Goal: Transaction & Acquisition: Purchase product/service

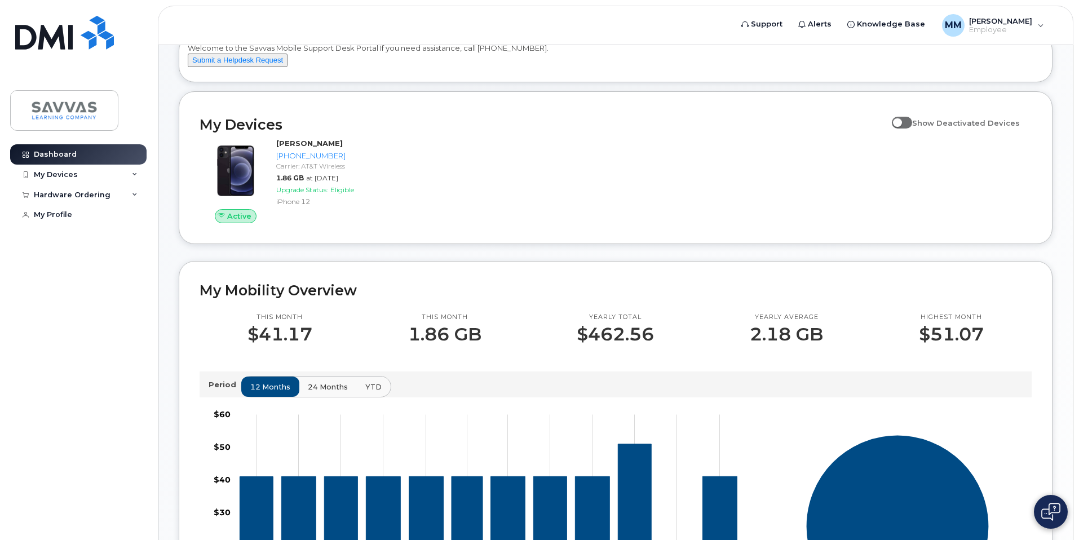
scroll to position [71, 0]
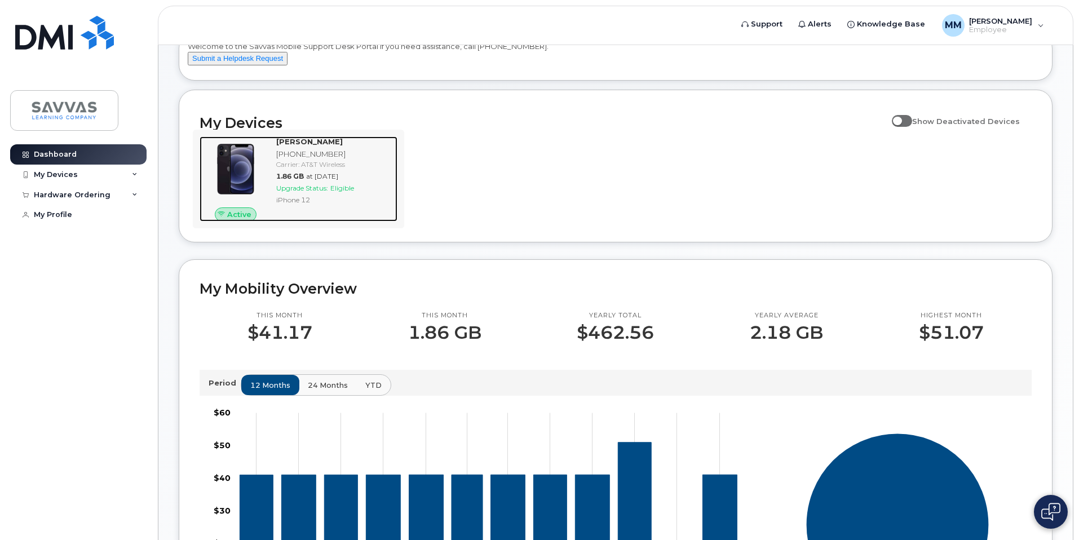
click at [331, 202] on div "[PERSON_NAME] [PHONE_NUMBER] Carrier: AT&T Wireless 1.86 GB at [DATE] Upgrade S…" at bounding box center [335, 179] width 126 height 86
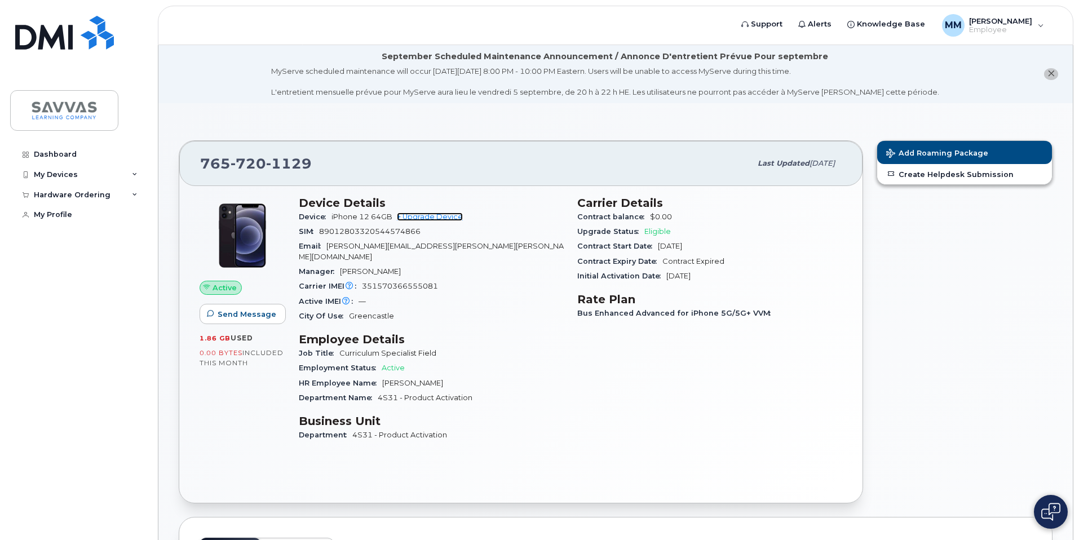
click at [445, 219] on link "+ Upgrade Device" at bounding box center [430, 217] width 66 height 8
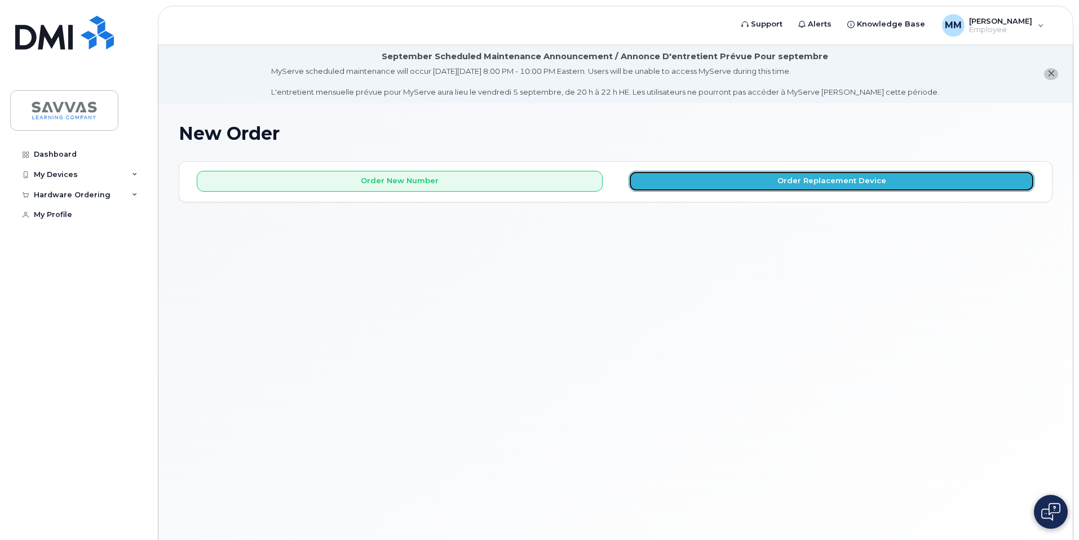
click at [774, 183] on button "Order Replacement Device" at bounding box center [832, 181] width 406 height 21
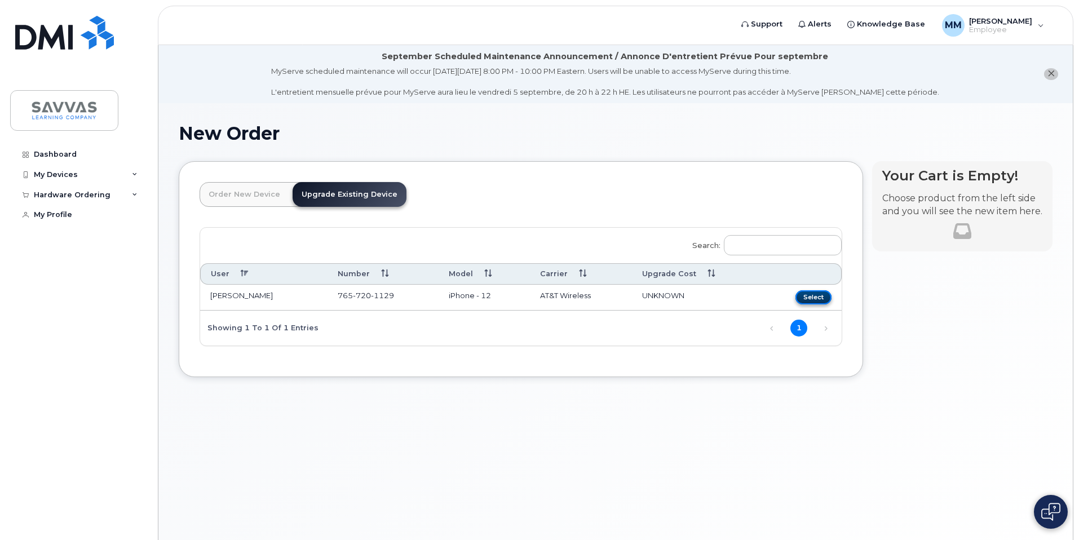
click at [814, 300] on button "Select" at bounding box center [814, 297] width 36 height 14
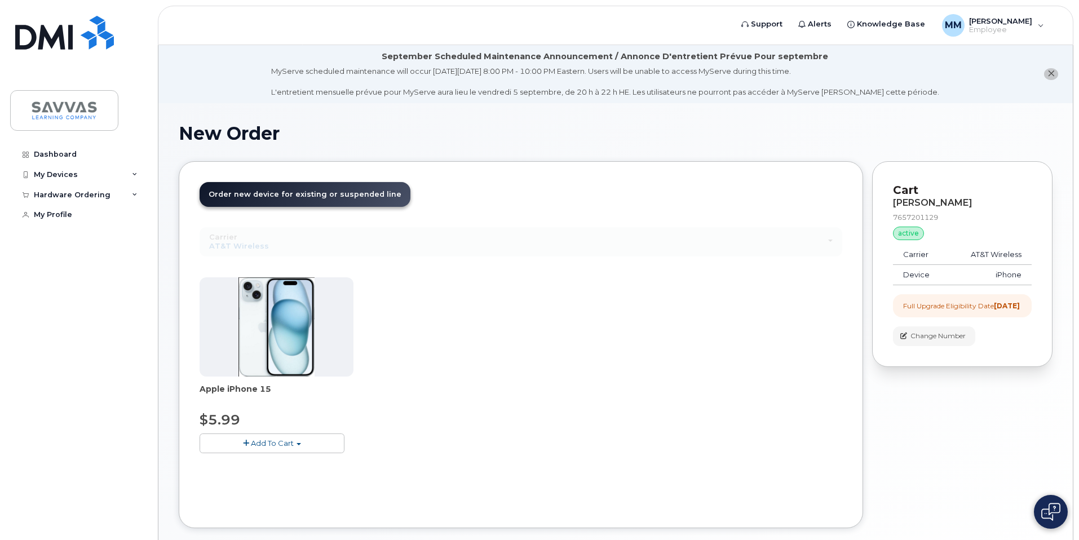
click at [288, 454] on div "Apple iPhone 15 $5.99 Add To Cart $5.99 - 3 Year Upgrade (128GB)" at bounding box center [521, 374] width 643 height 194
click at [287, 444] on span "Add To Cart" at bounding box center [272, 443] width 43 height 9
click at [325, 465] on link "$5.99 - 3 Year Upgrade (128GB)" at bounding box center [273, 464] width 142 height 14
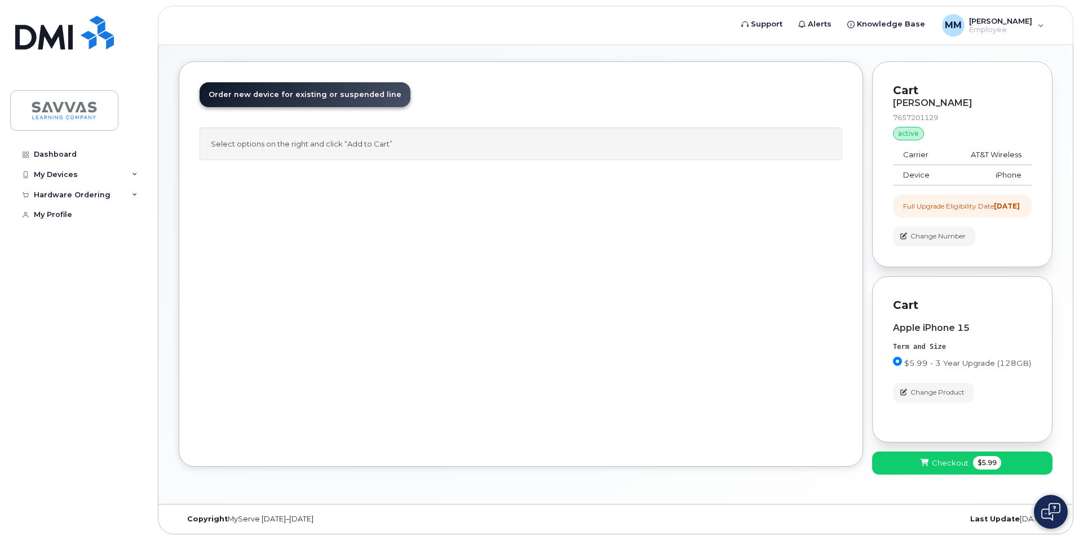
scroll to position [109, 0]
click at [944, 460] on span "Checkout" at bounding box center [950, 463] width 37 height 11
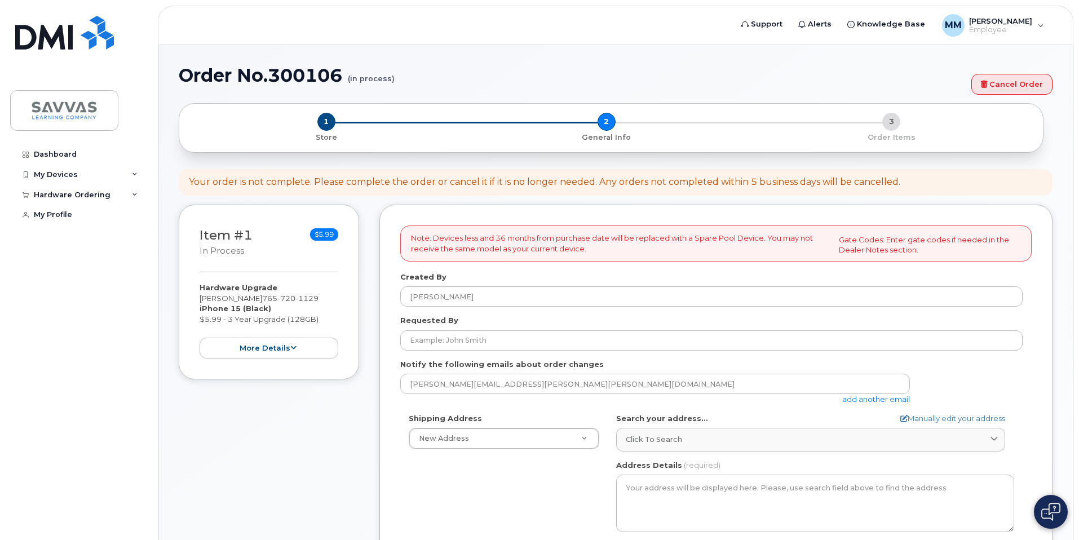
select select
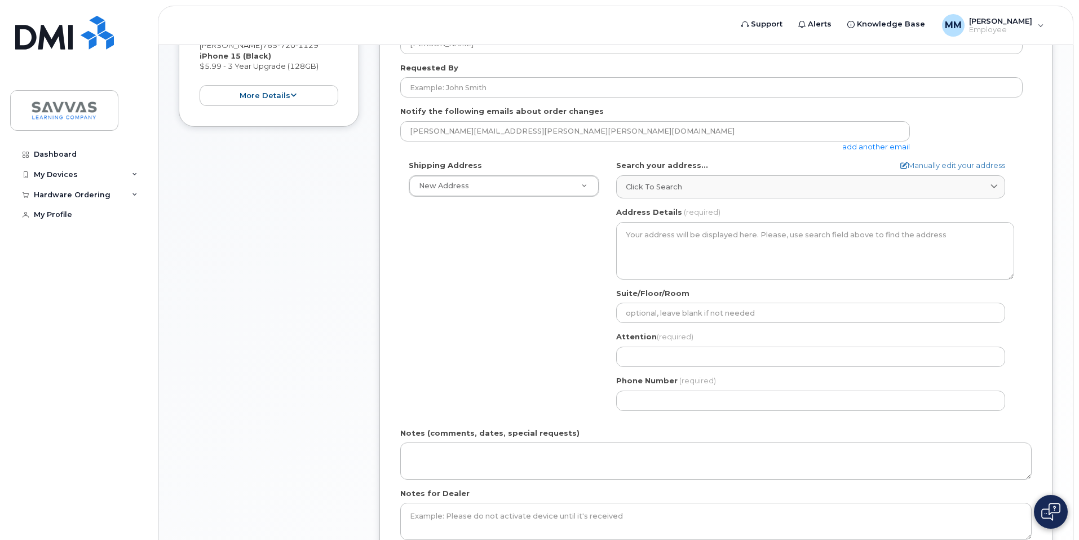
scroll to position [323, 0]
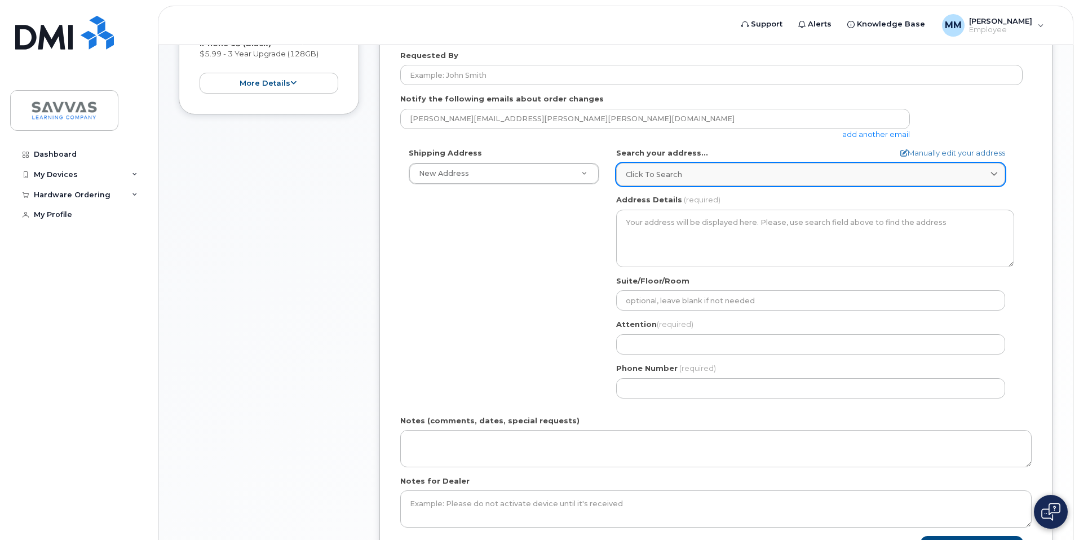
click at [669, 170] on span "Click to search" at bounding box center [654, 174] width 56 height 11
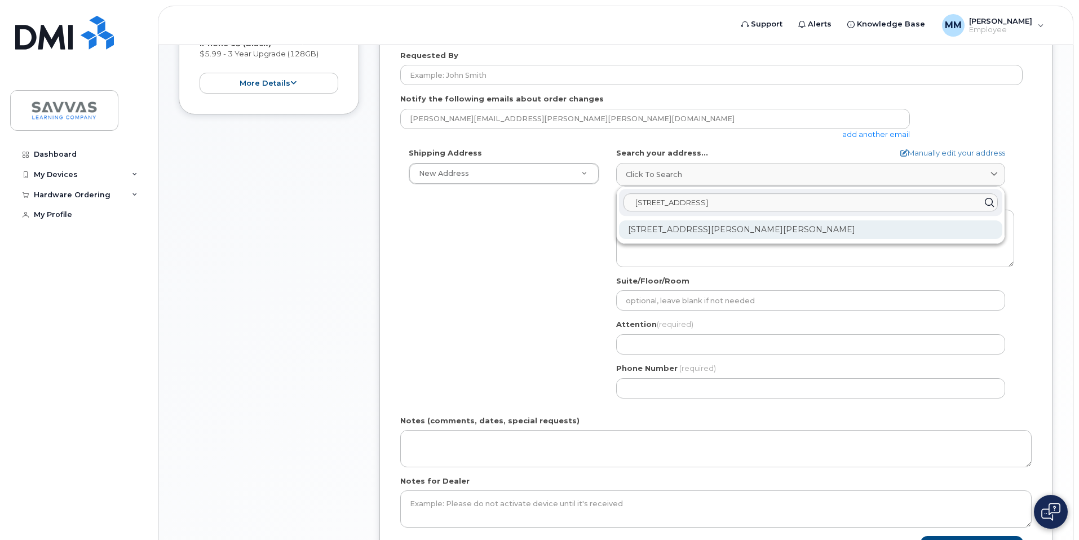
type input "1170 Alder Rd"
click at [671, 228] on div "1170 Alder Rd Franklin IN 46131-1086" at bounding box center [810, 229] width 383 height 19
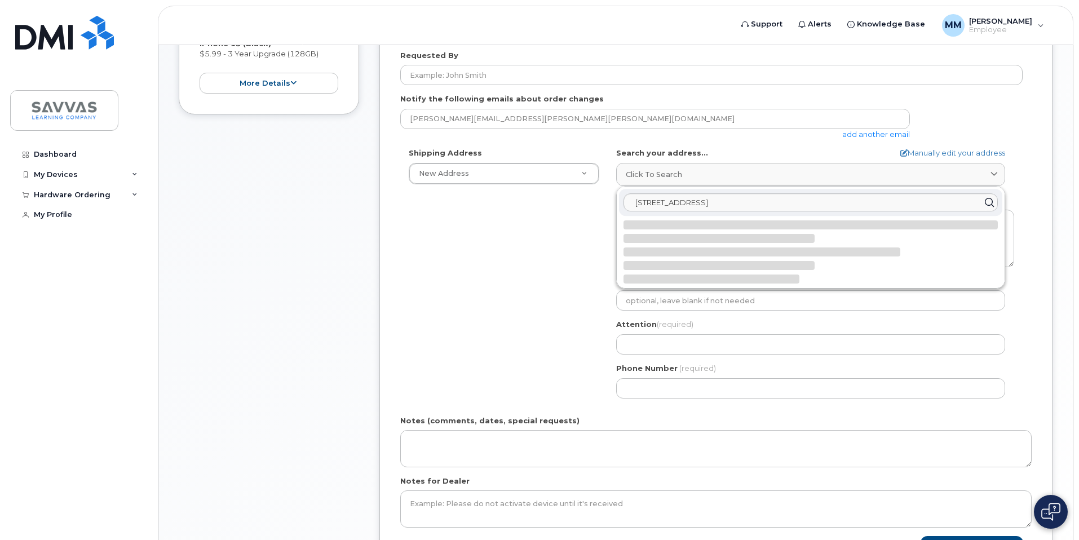
select select
type textarea "1170 Alder Rd FRANKLIN IN 46131-1086 UNITED STATES"
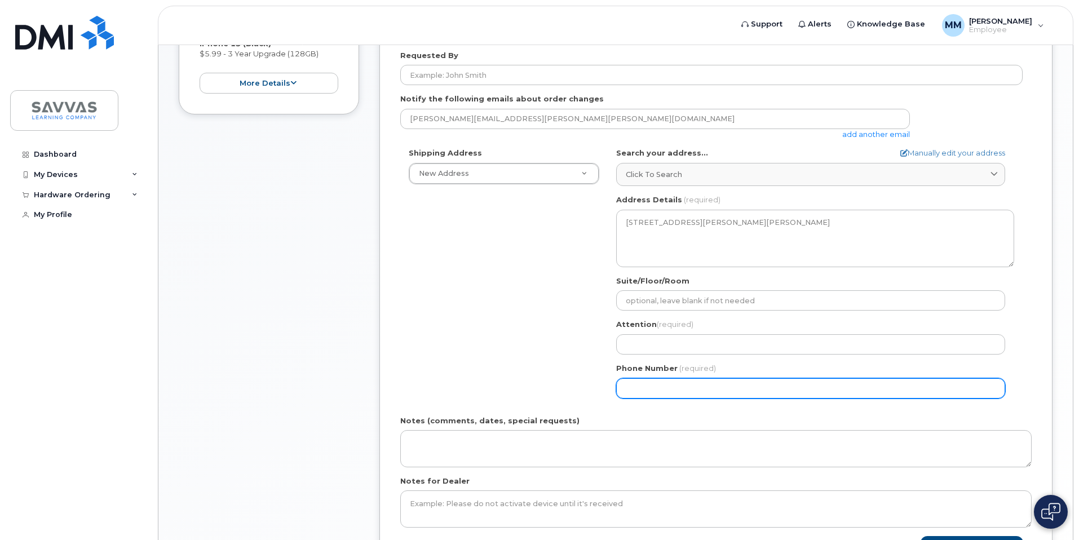
click at [659, 391] on input "Phone Number" at bounding box center [810, 388] width 389 height 20
type input "765720112"
select select
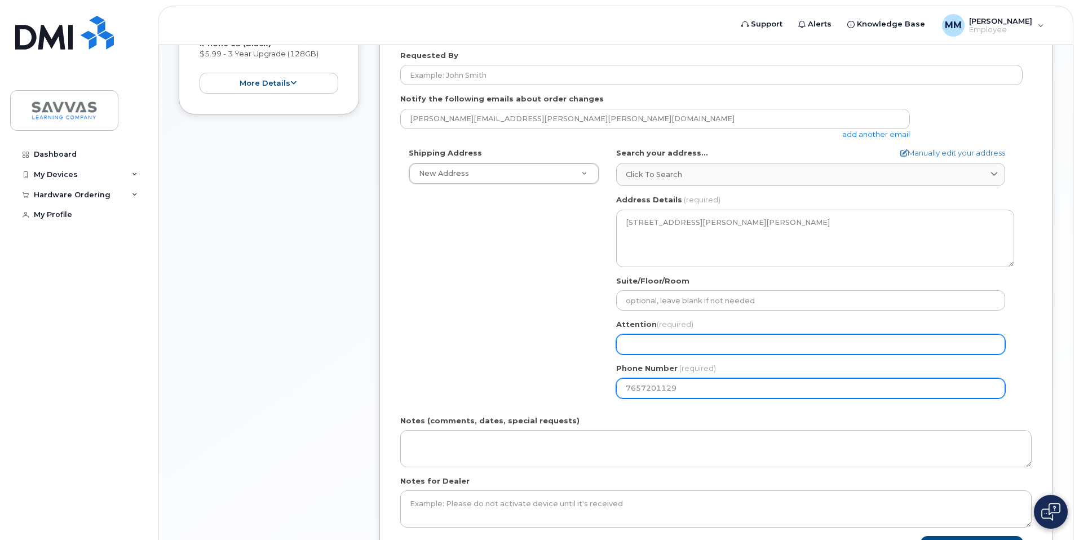
type input "7657201129"
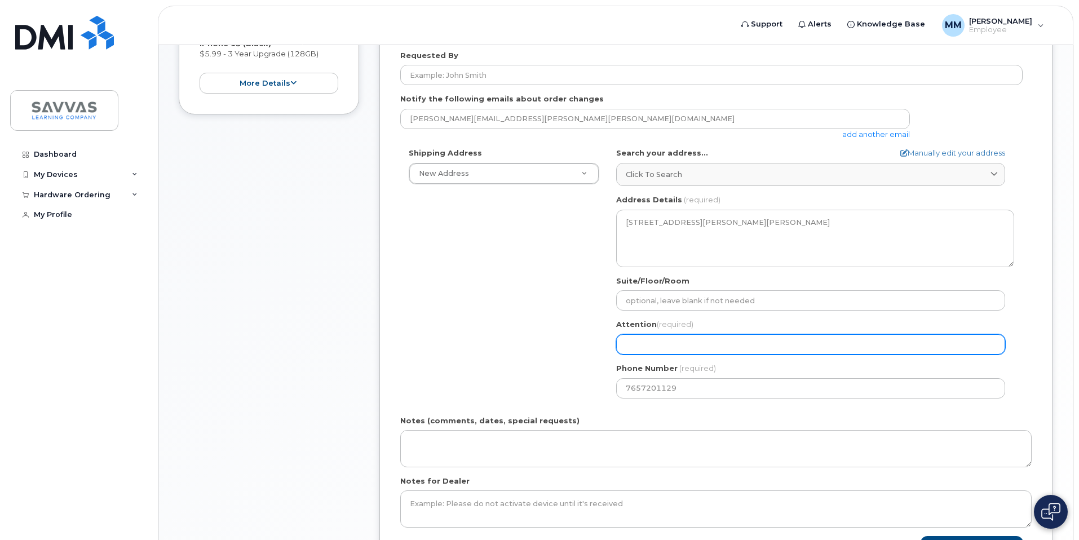
click at [664, 339] on input "Attention (required)" at bounding box center [810, 344] width 389 height 20
select select
type input "M"
select select
type input "Mo"
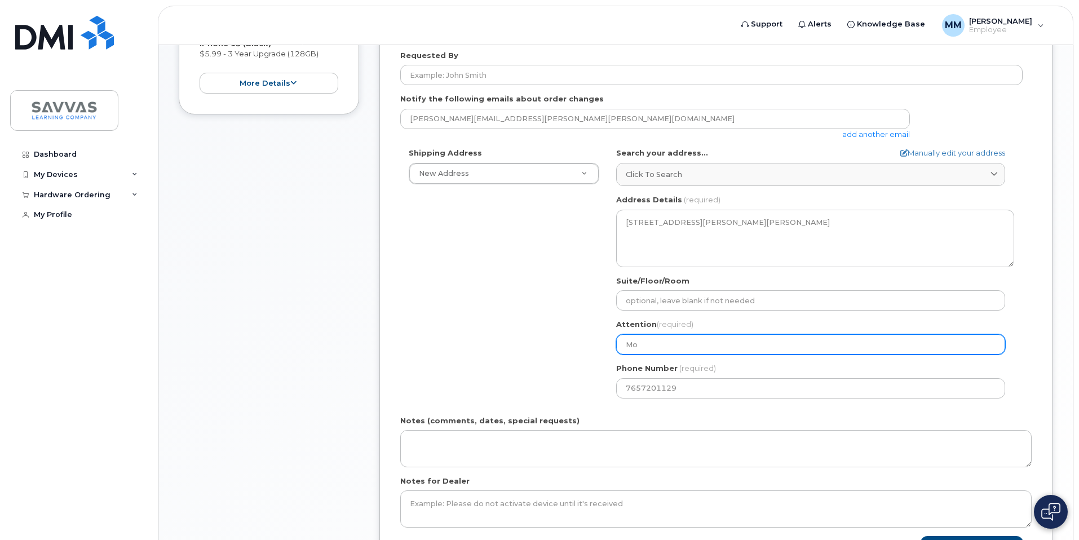
select select
type input "Mon"
select select
type input "Moni"
select select
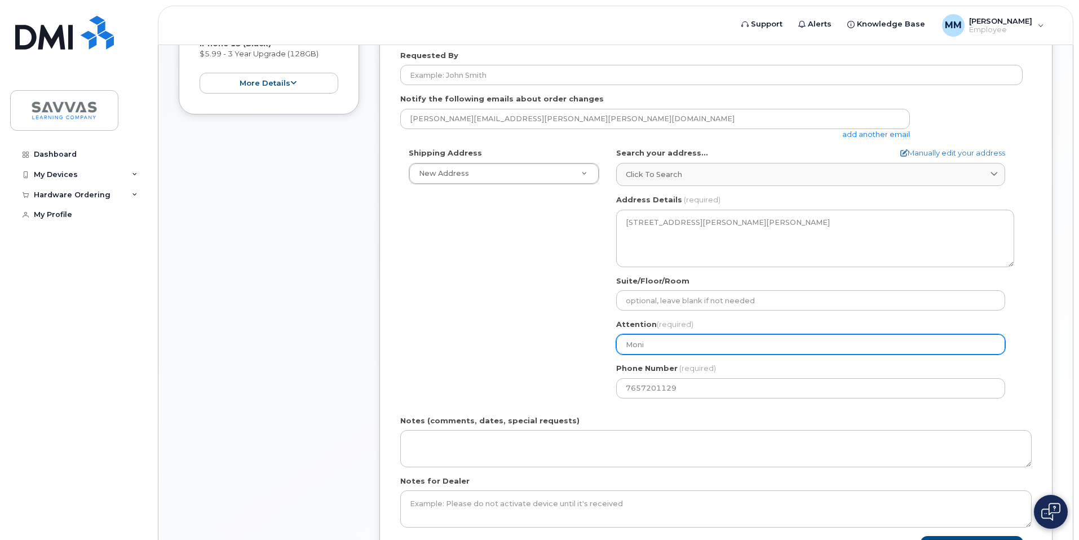
type input "Monic"
select select
type input "Monica"
select select
type input "Monica M"
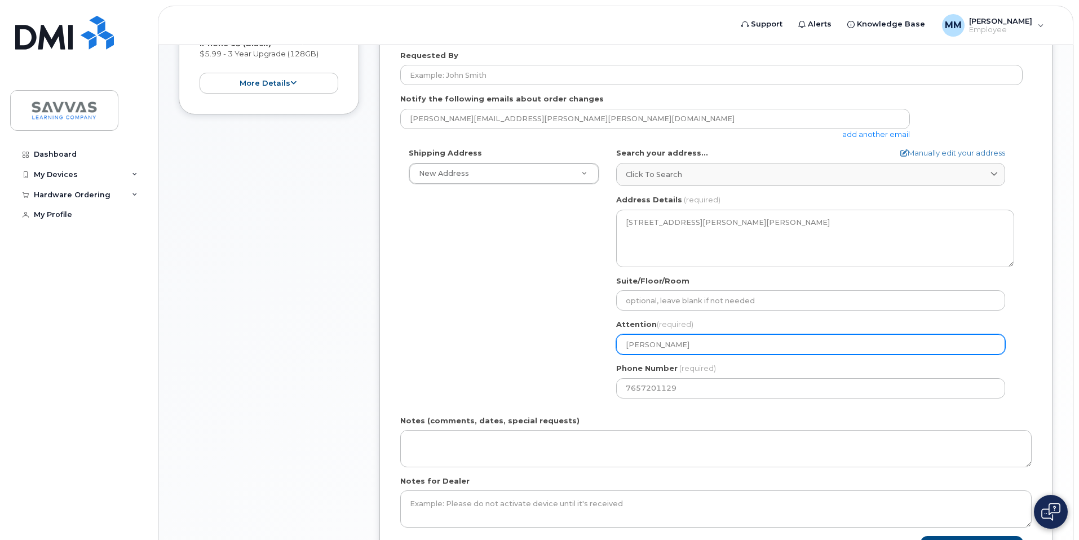
select select
type input "Monica Mo"
select select
type input "Monica Mor"
select select
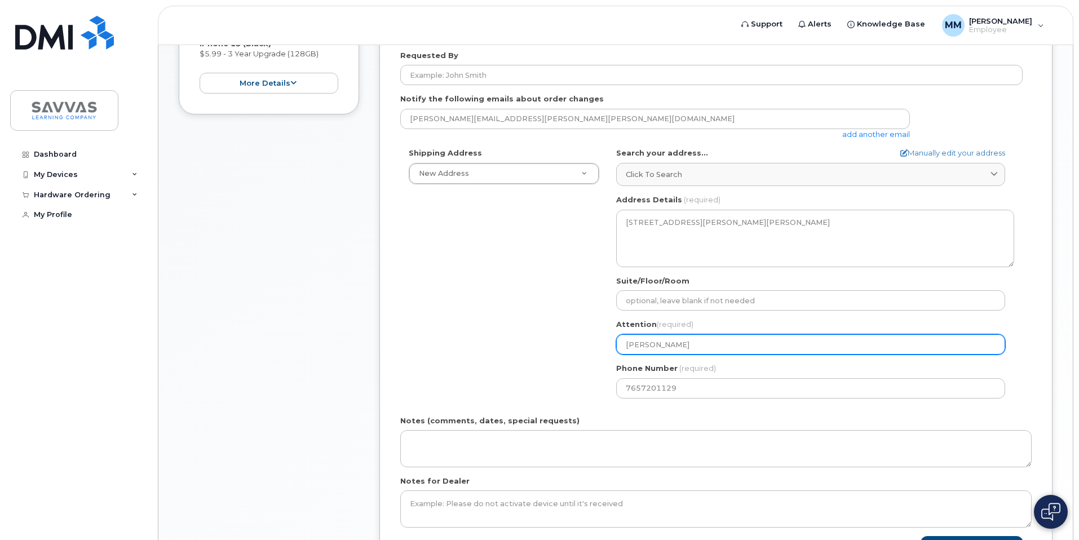
type input "Monica Mort"
select select
type input "Monica Morto"
select select
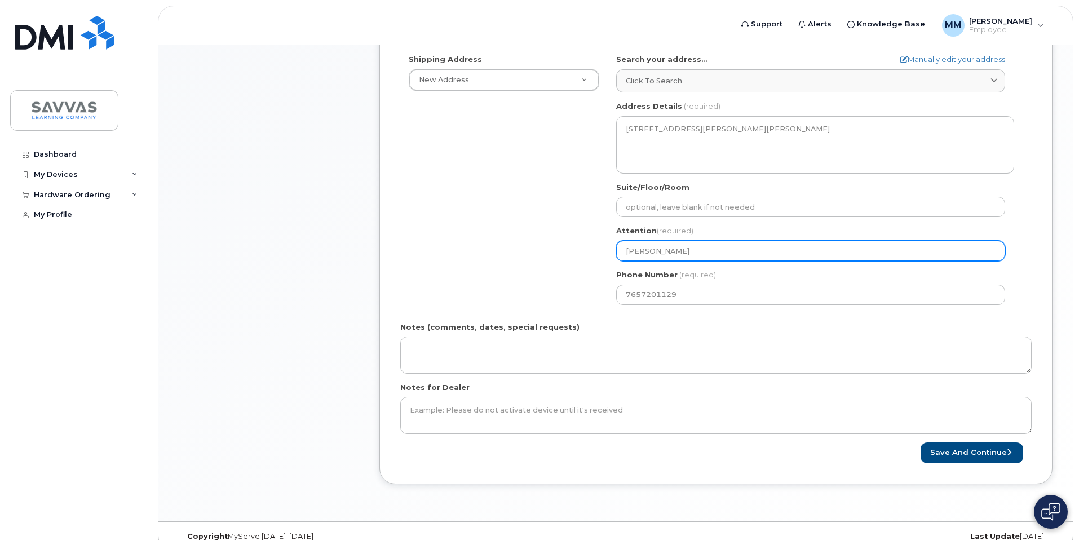
scroll to position [434, 0]
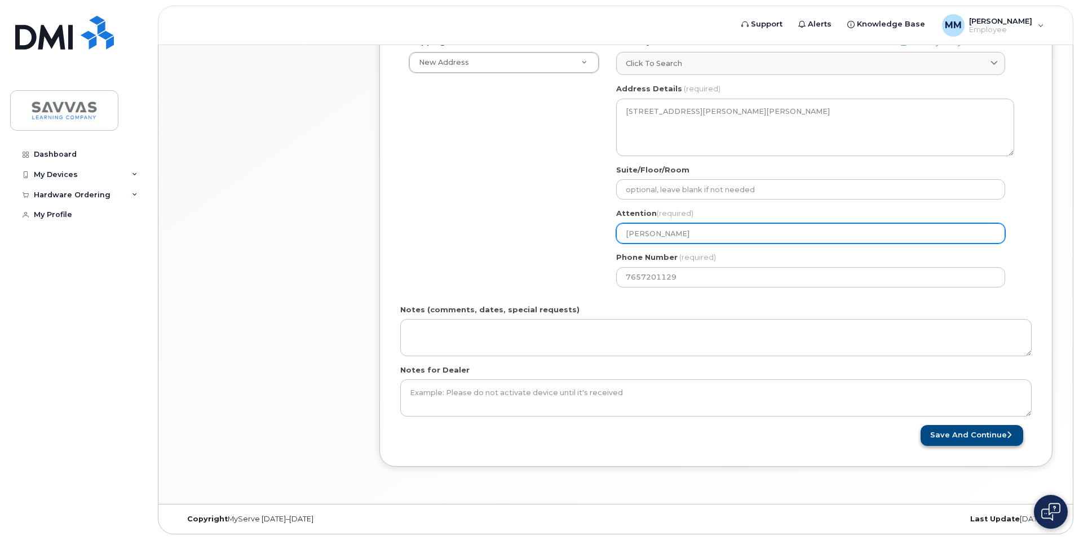
type input "[PERSON_NAME]"
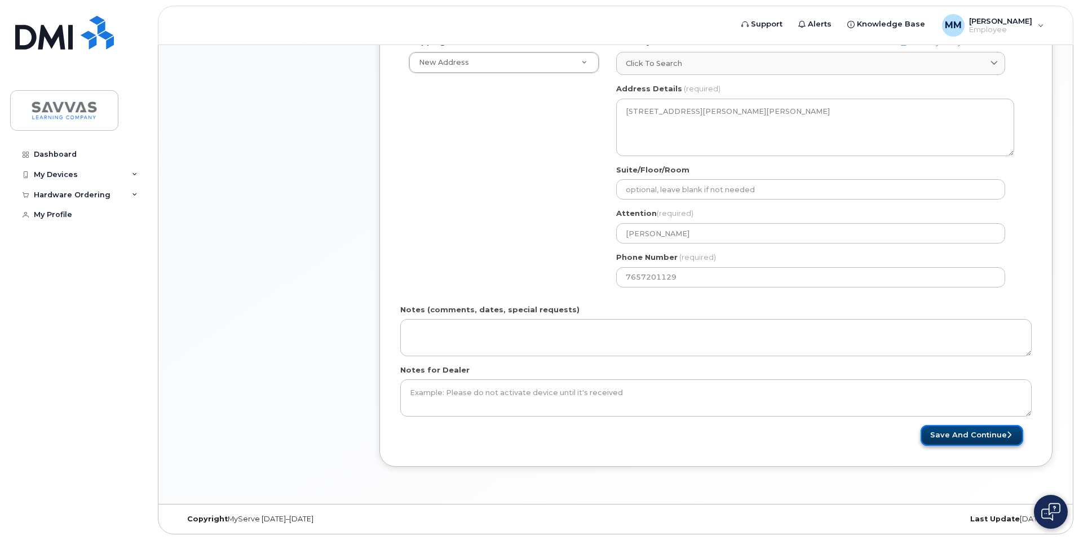
click at [956, 440] on button "Save and Continue" at bounding box center [972, 435] width 103 height 21
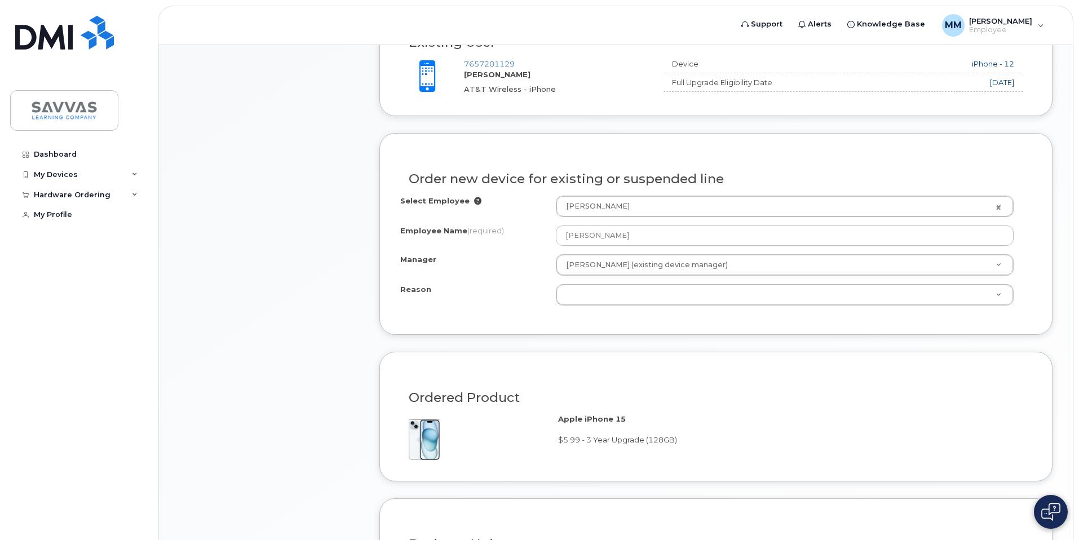
scroll to position [474, 0]
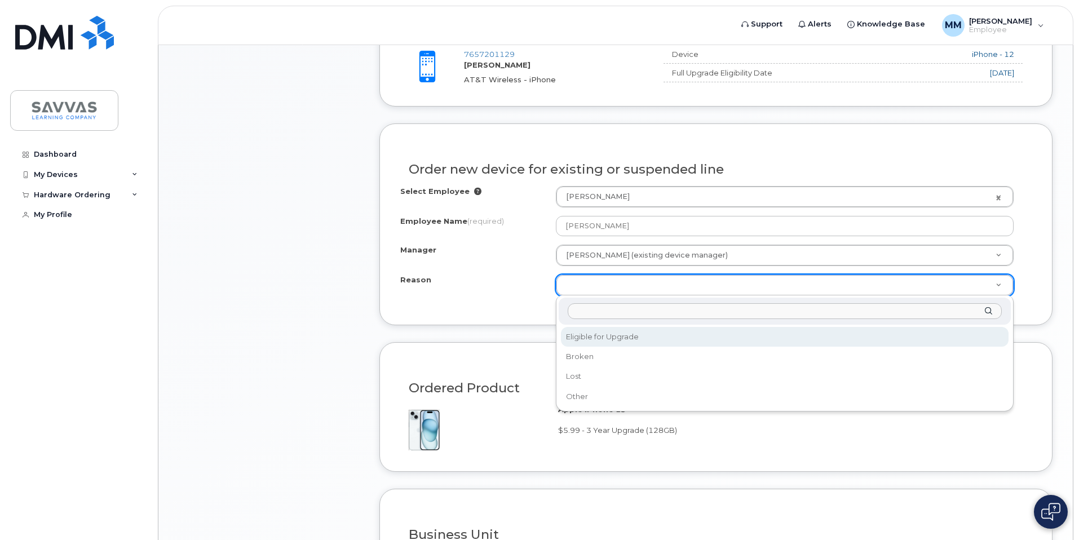
type input "p"
type input "phone is damaged, cracked back side for a long time now."
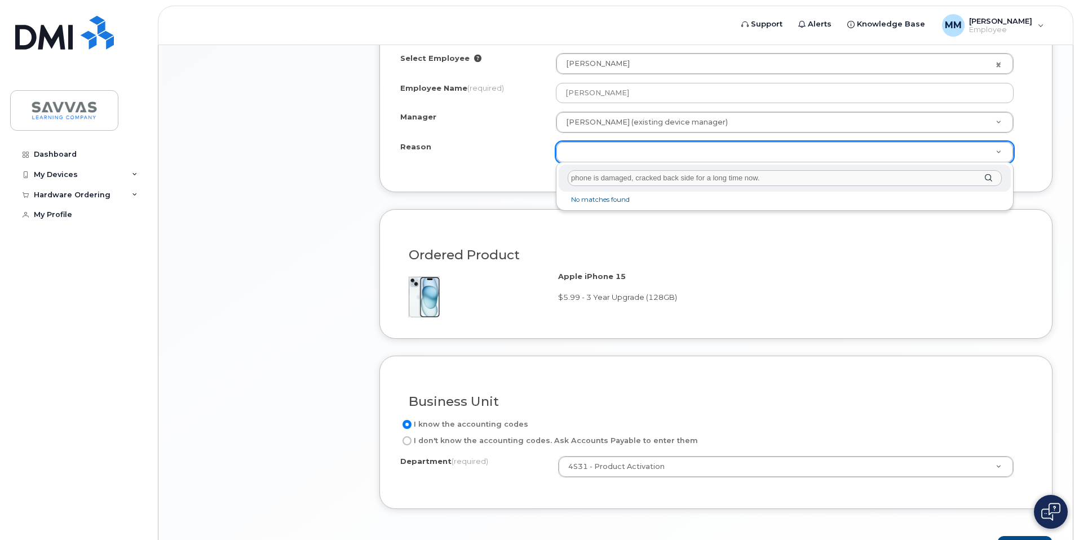
scroll to position [680, 0]
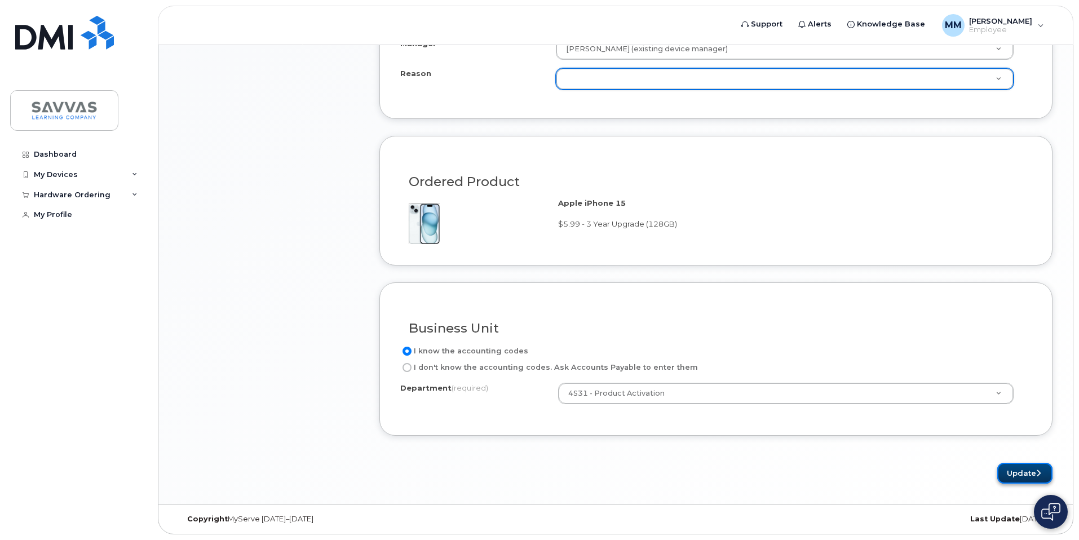
click at [1018, 476] on button "Update" at bounding box center [1024, 473] width 55 height 21
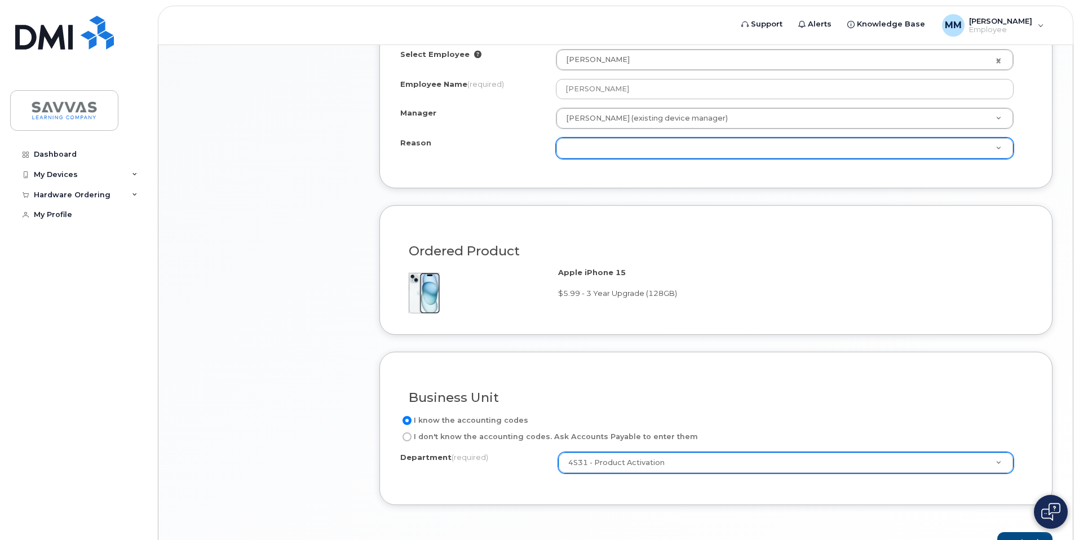
scroll to position [525, 0]
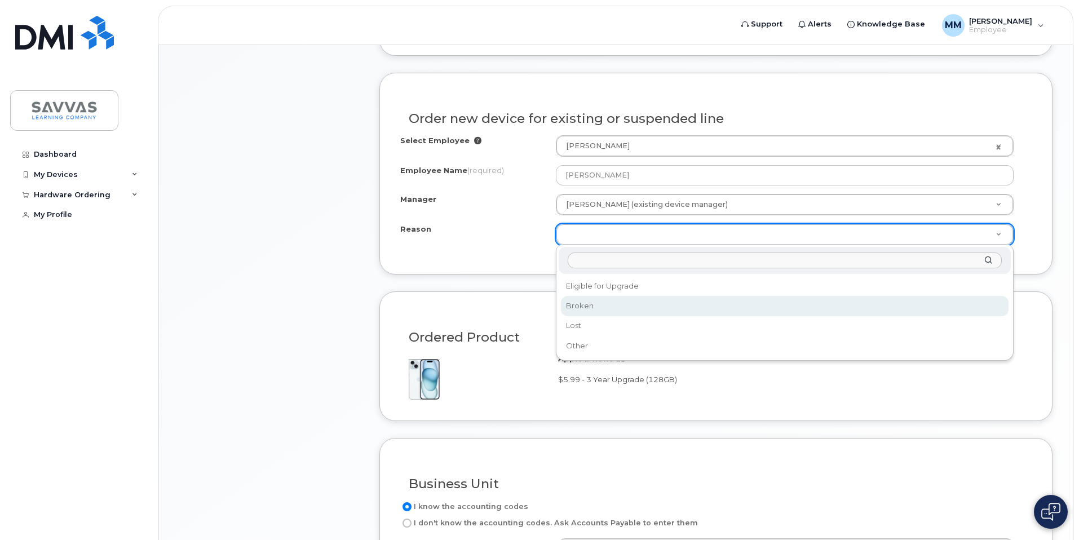
select select "broken"
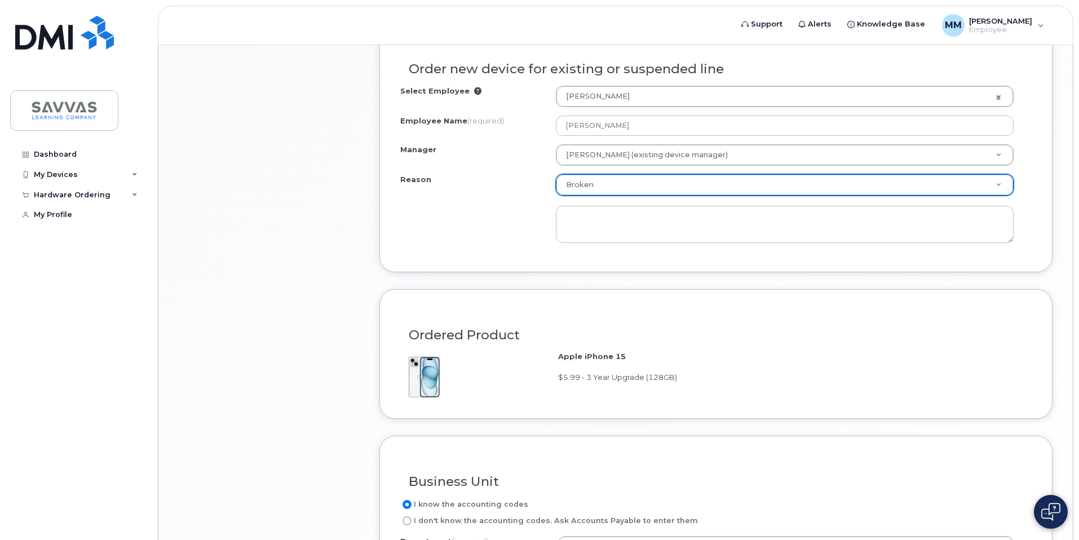
scroll to position [613, 0]
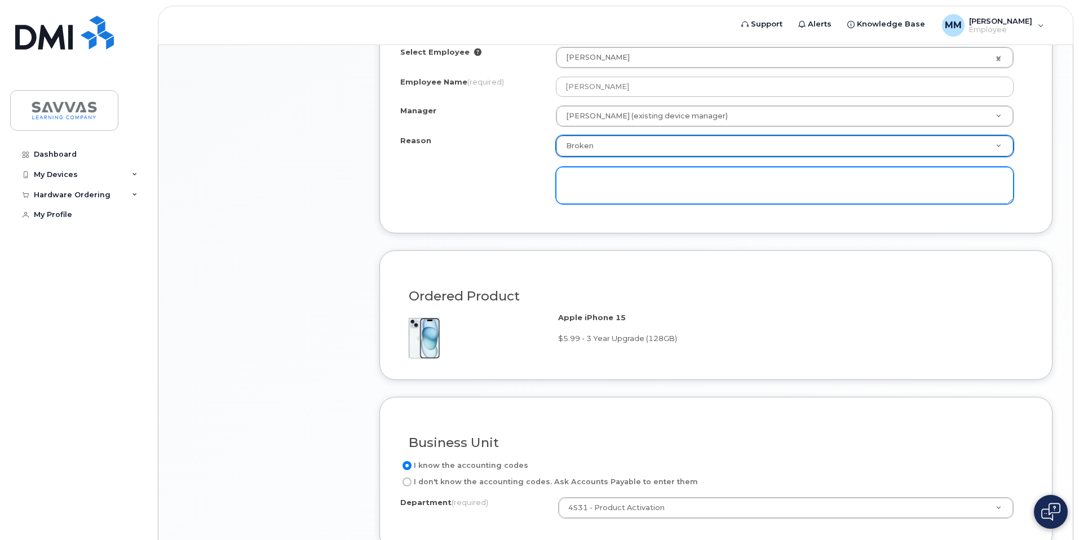
click at [642, 189] on textarea at bounding box center [785, 185] width 458 height 37
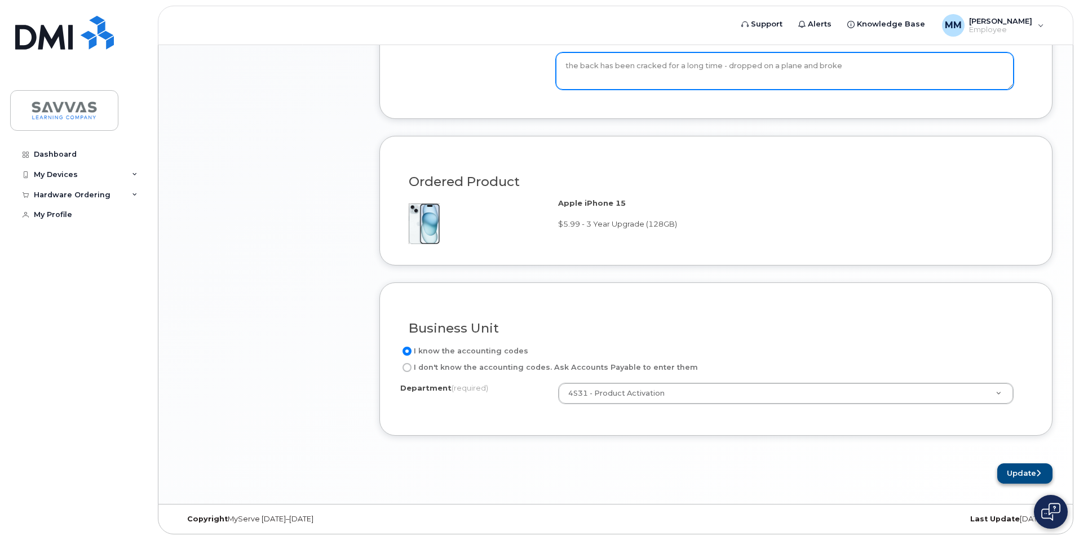
type textarea "the back has been cracked for a long time - dropped on a plane and broke"
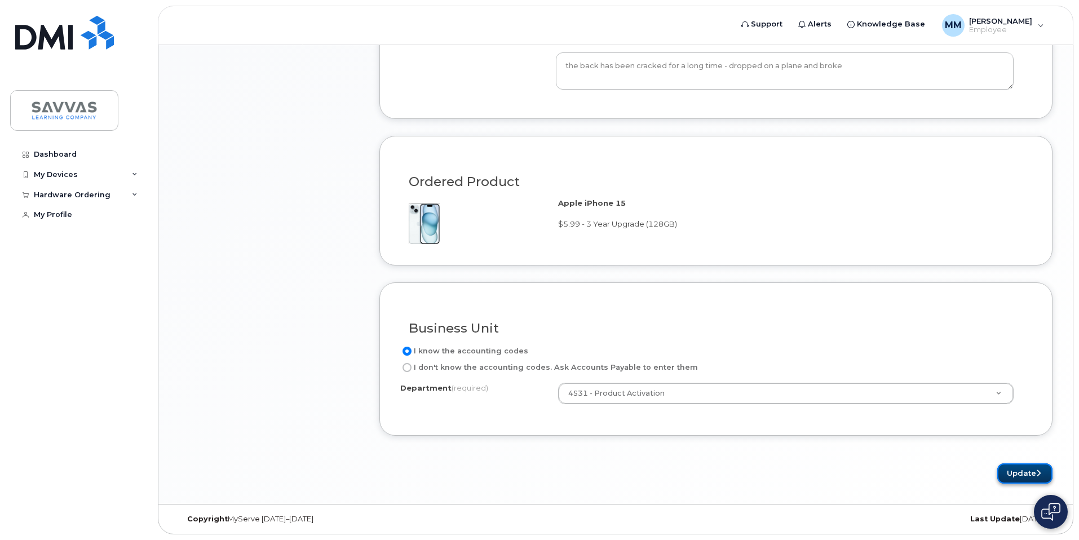
click at [1026, 474] on button "Update" at bounding box center [1024, 473] width 55 height 21
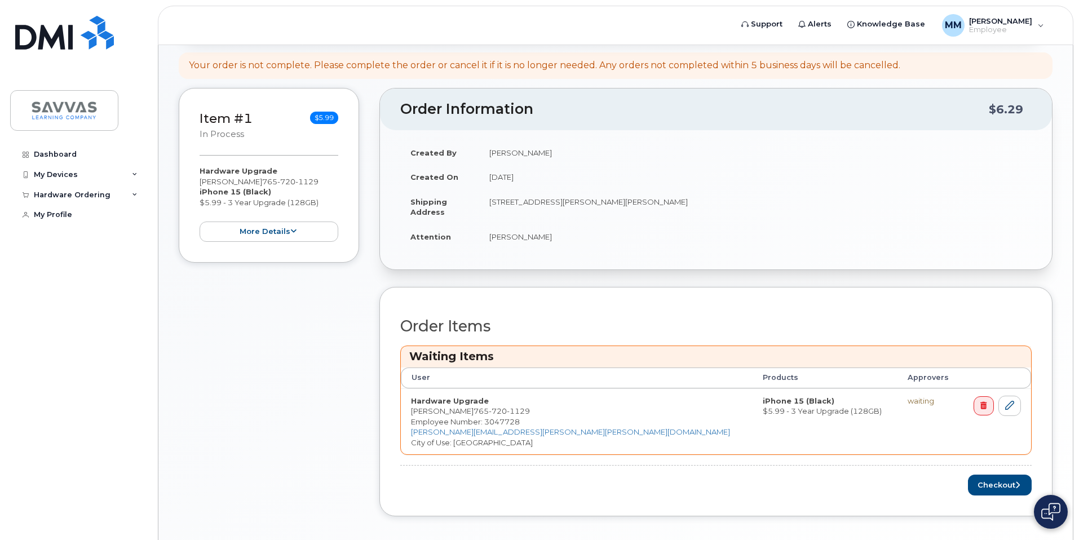
scroll to position [272, 0]
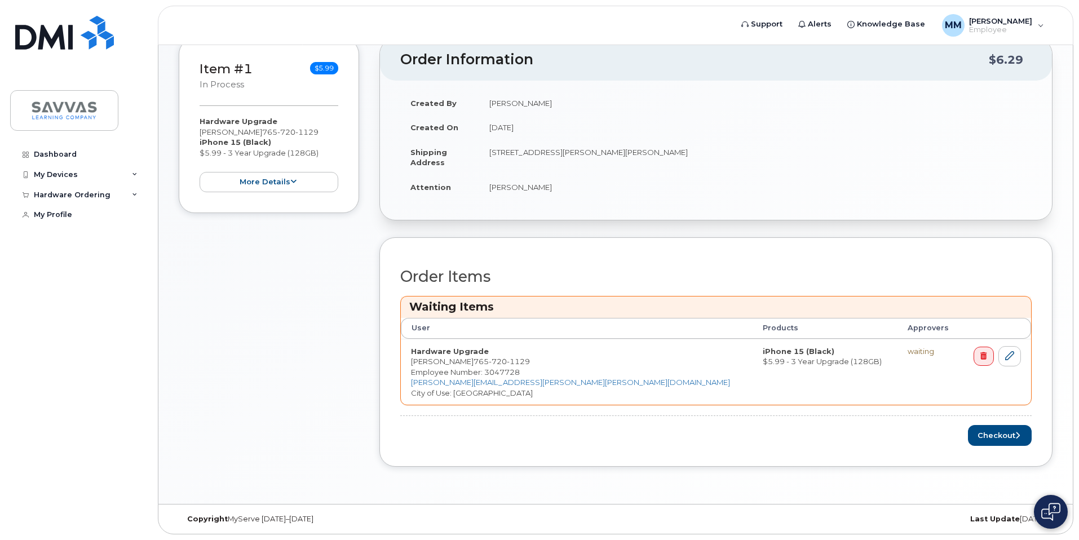
click at [1017, 447] on div "Order Items Waiting Items User Products Approvers Hardware Upgrade [PERSON_NAME…" at bounding box center [715, 351] width 673 height 229
click at [1013, 439] on button "Checkout" at bounding box center [1000, 435] width 64 height 21
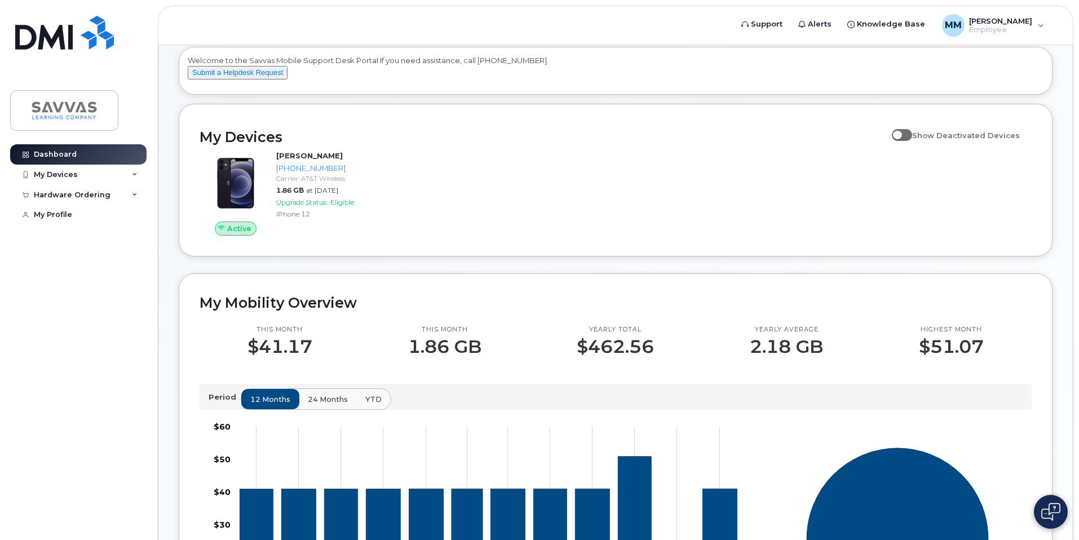
scroll to position [52, 0]
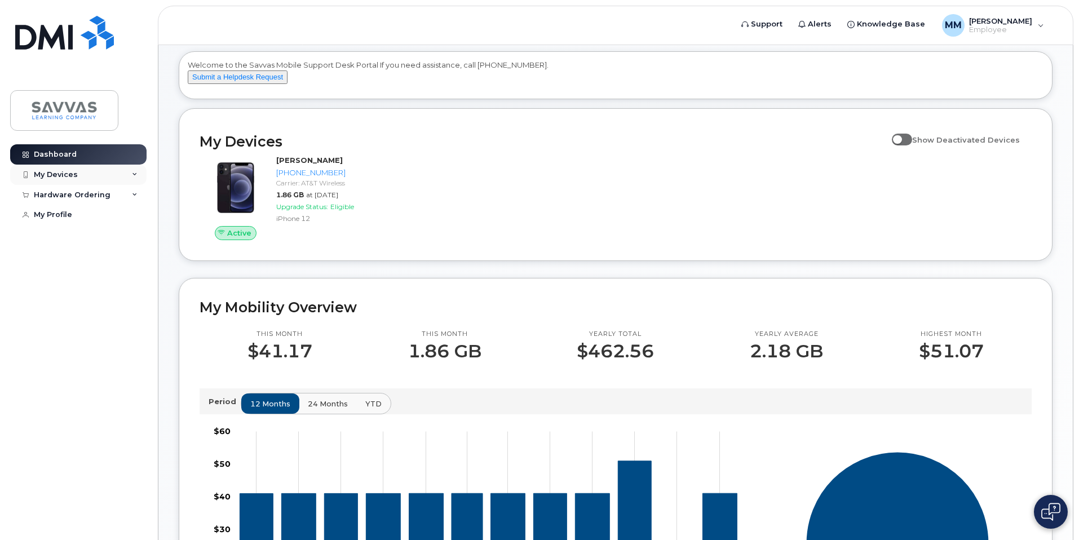
click at [69, 177] on div "My Devices" at bounding box center [56, 174] width 44 height 9
click at [77, 260] on div "Hardware Ordering" at bounding box center [72, 255] width 77 height 9
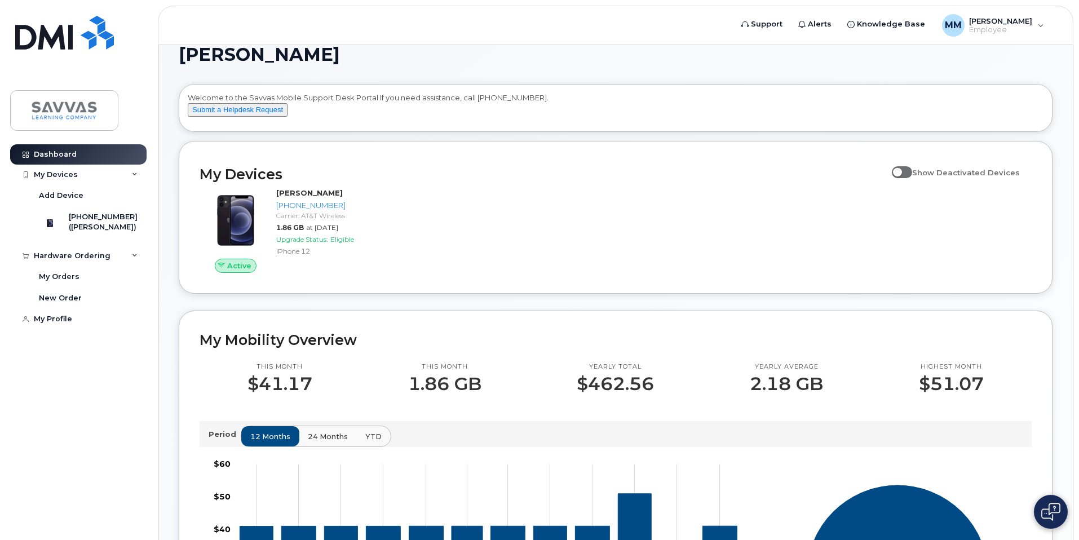
scroll to position [0, 0]
